Goal: Use online tool/utility: Utilize a website feature to perform a specific function

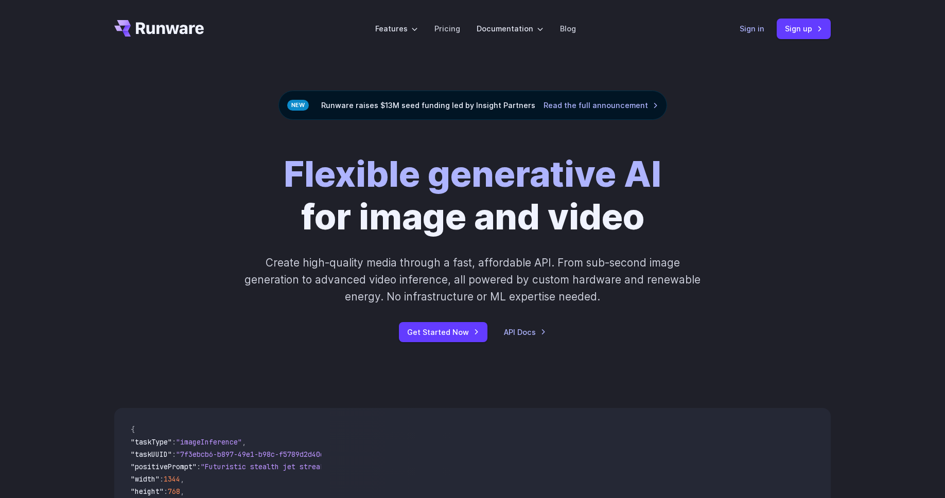
click at [738, 27] on header "Features Tasks Image generation Video generation Sonic Inference Engine™ Models…" at bounding box center [472, 29] width 741 height 58
click at [760, 31] on link "Sign in" at bounding box center [751, 29] width 25 height 12
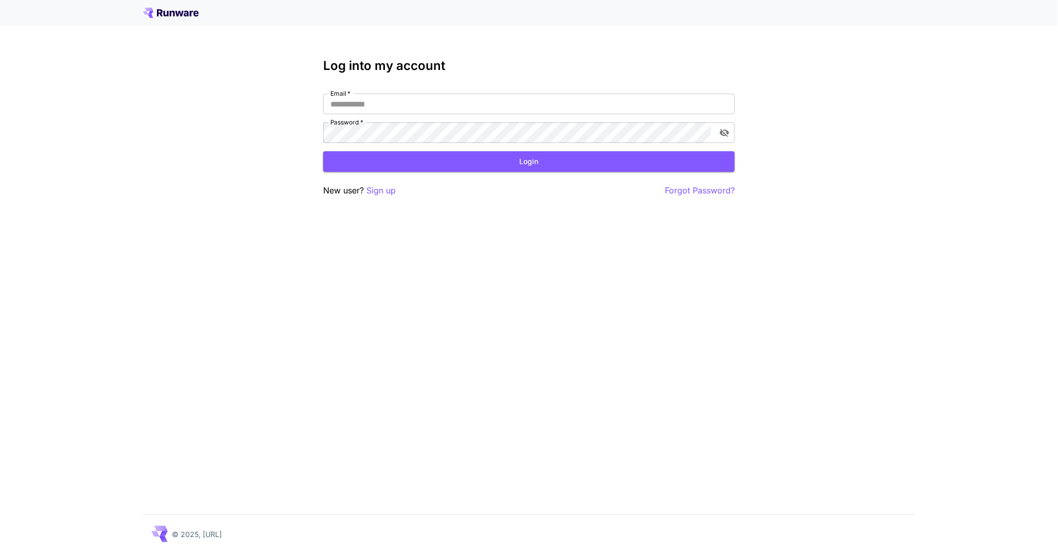
type input "**********"
click at [471, 158] on button "Login" at bounding box center [529, 161] width 412 height 21
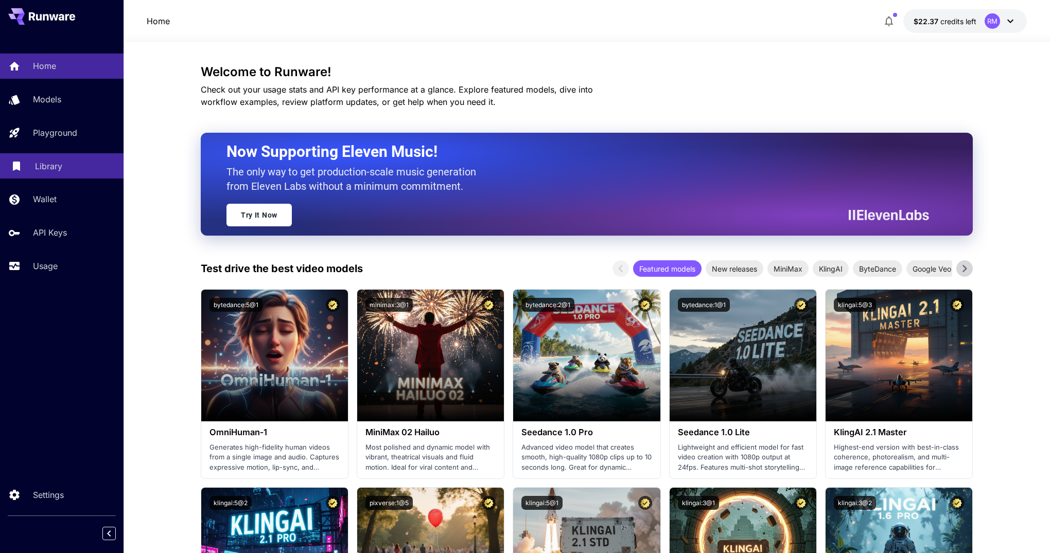
click at [65, 167] on div "Library" at bounding box center [75, 166] width 80 height 12
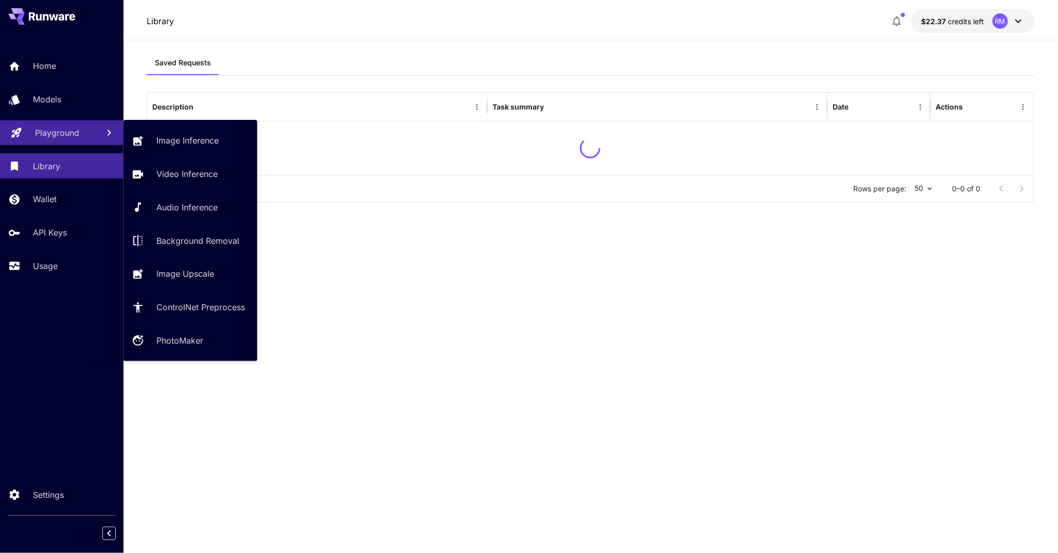
click at [70, 135] on p "Playground" at bounding box center [57, 133] width 44 height 12
